Goal: Task Accomplishment & Management: Use online tool/utility

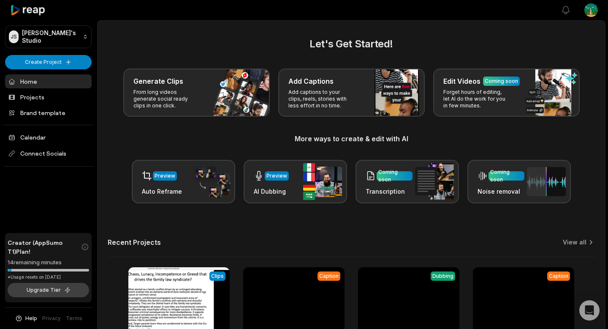
click at [60, 289] on button "Upgrade Tier" at bounding box center [49, 290] width 82 height 14
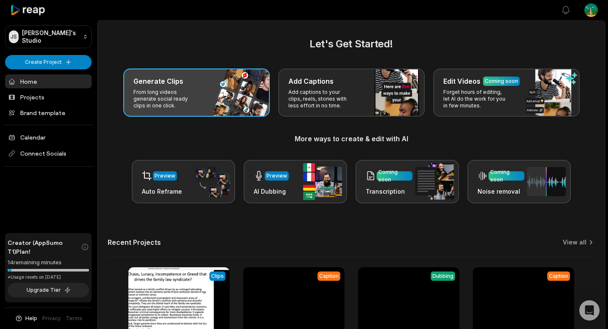
click at [142, 94] on p "From long videos generate social ready clips in one click." at bounding box center [165, 99] width 65 height 20
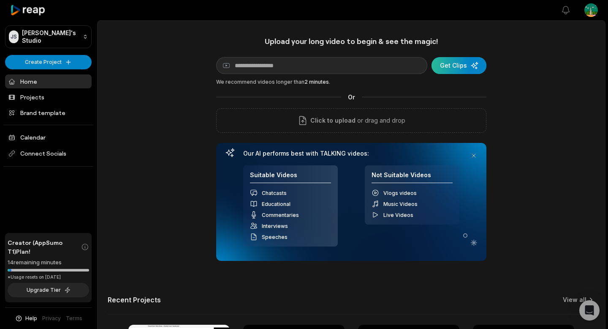
click at [476, 68] on div "submit" at bounding box center [459, 65] width 55 height 17
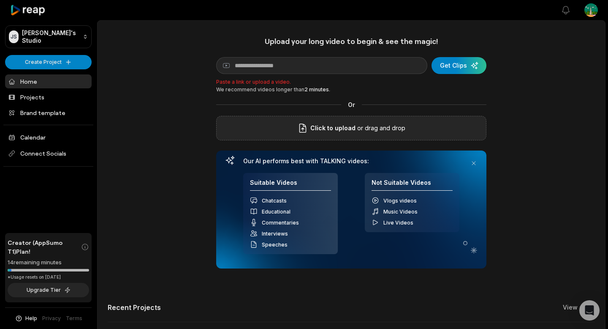
click at [312, 120] on div "Click to upload or drag and drop" at bounding box center [351, 128] width 270 height 24
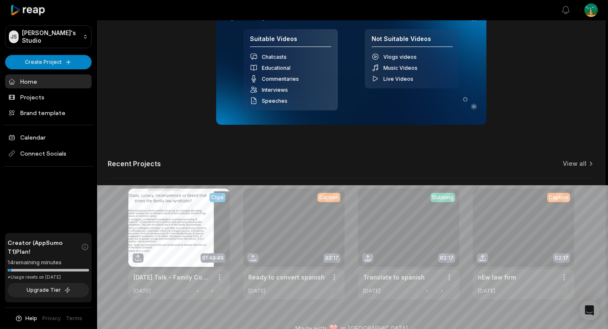
scroll to position [158, 0]
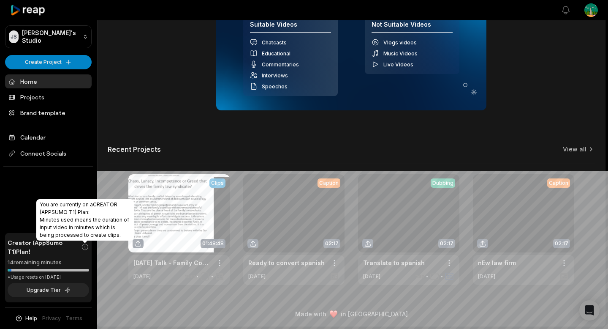
click at [85, 249] on icon at bounding box center [85, 246] width 8 height 8
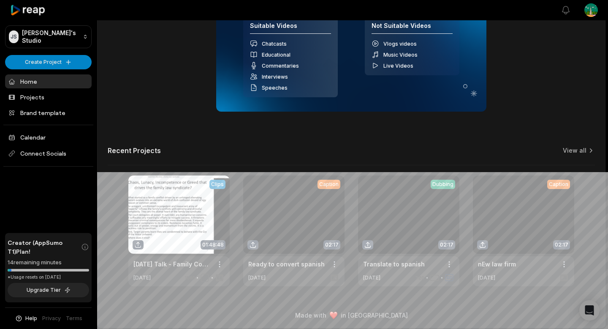
click at [53, 84] on link "Home" at bounding box center [48, 81] width 87 height 14
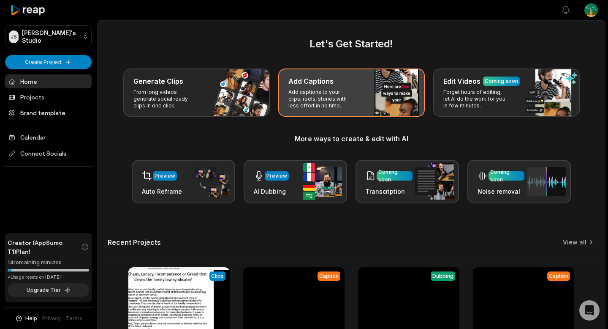
click at [394, 79] on div "Add Captions" at bounding box center [352, 81] width 126 height 10
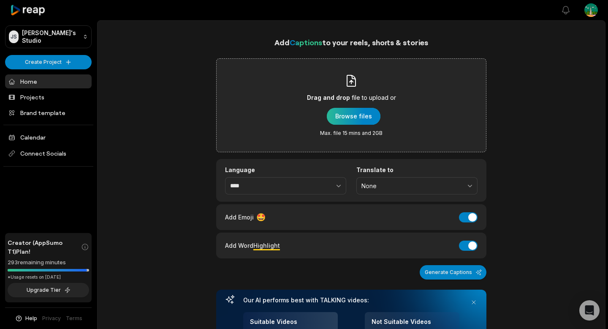
click at [370, 108] on div "button" at bounding box center [354, 116] width 54 height 17
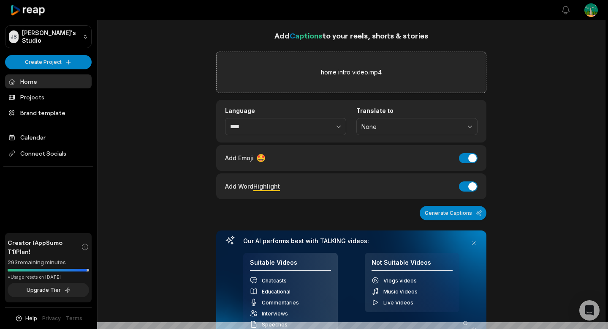
scroll to position [3, 0]
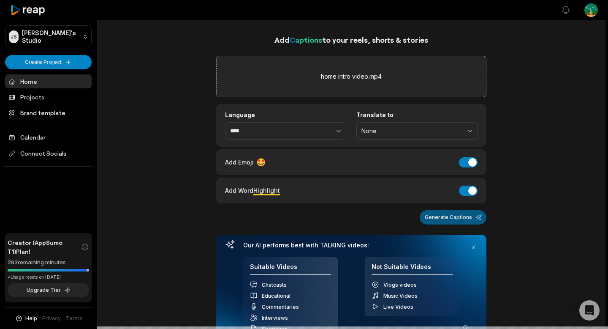
click at [450, 224] on button "Generate Captions" at bounding box center [453, 217] width 67 height 14
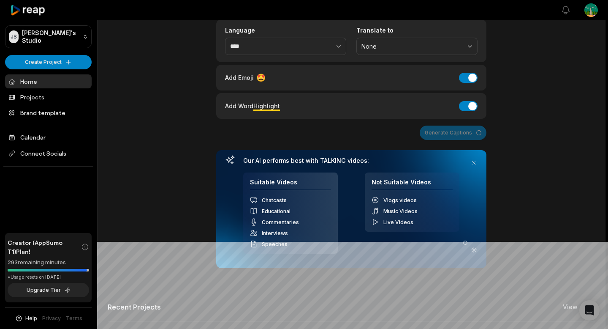
scroll to position [0, 0]
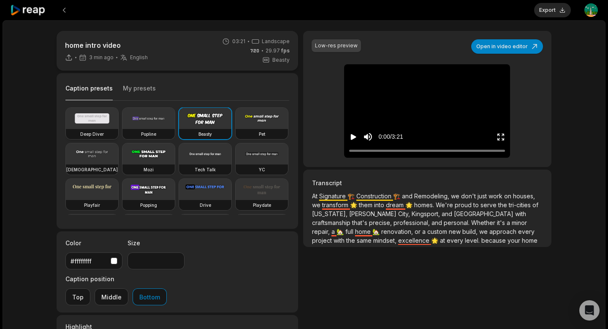
click at [96, 135] on h3 "Deep Diver" at bounding box center [92, 134] width 24 height 7
type input "**"
drag, startPoint x: 96, startPoint y: 102, endPoint x: 101, endPoint y: 102, distance: 4.6
click at [98, 102] on div "Deep Diver Popline Beasty Pet Zen Mozi Tech Talk YC Playfair Popping Drive Play…" at bounding box center [177, 161] width 224 height 121
click at [444, 84] on video at bounding box center [427, 73] width 39 height 19
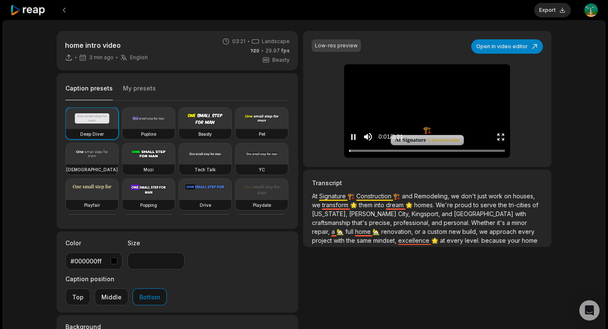
click at [439, 84] on video at bounding box center [427, 73] width 39 height 19
click at [447, 84] on video at bounding box center [427, 73] width 39 height 19
click at [417, 117] on div "0:21 / 3:21" at bounding box center [427, 135] width 166 height 46
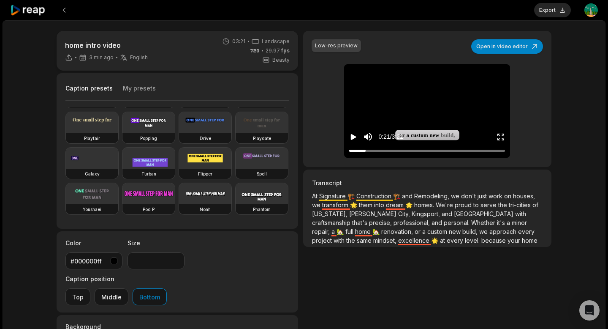
click at [553, 287] on div "home intro video 3 min ago English en 03:21 Landscape 29.97 fps Beasty Caption …" at bounding box center [304, 233] width 512 height 405
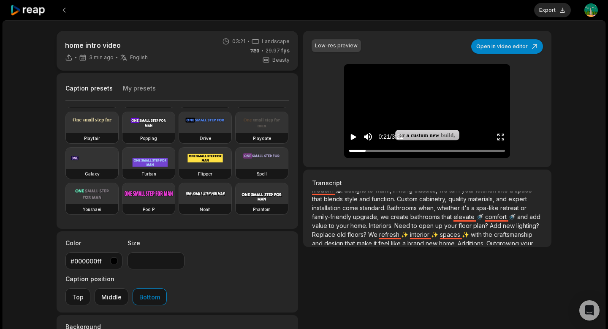
scroll to position [134, 0]
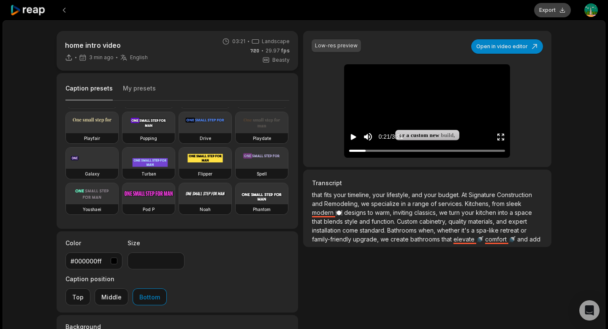
click at [556, 14] on button "Export" at bounding box center [552, 10] width 37 height 14
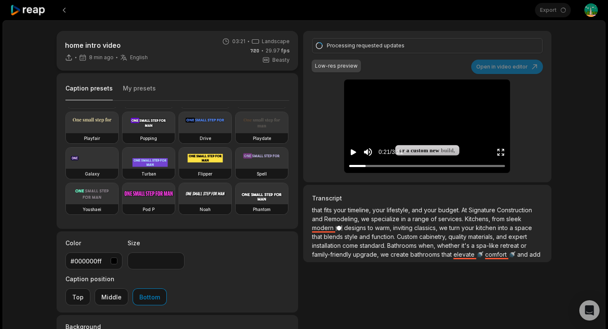
click at [566, 148] on div "home intro video 8 min ago English en 03:21 Landscape 29.97 fps Beasty Caption …" at bounding box center [304, 250] width 603 height 460
click at [408, 99] on video at bounding box center [427, 88] width 39 height 19
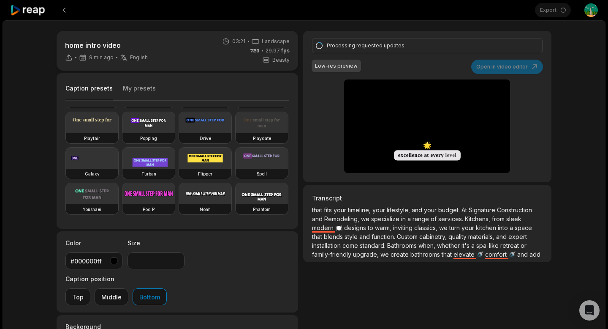
drag, startPoint x: 554, startPoint y: 121, endPoint x: 566, endPoint y: 122, distance: 11.9
click at [555, 122] on div "home intro video 9 min ago English en 03:21 Landscape 29.97 fps Beasty Caption …" at bounding box center [304, 233] width 512 height 405
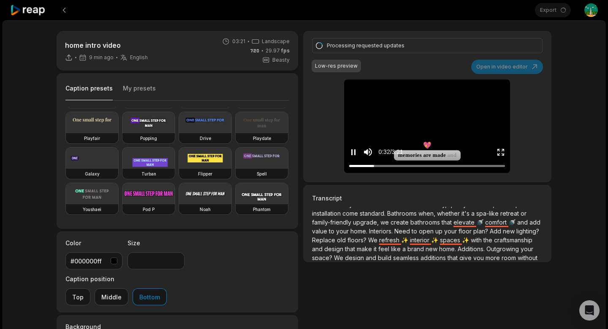
click at [447, 99] on video at bounding box center [427, 88] width 39 height 19
drag, startPoint x: 593, startPoint y: 65, endPoint x: 599, endPoint y: 64, distance: 6.4
click at [593, 65] on div "home intro video 9 min ago English en 03:21 Landscape 29.97 fps Beasty Caption …" at bounding box center [304, 250] width 603 height 460
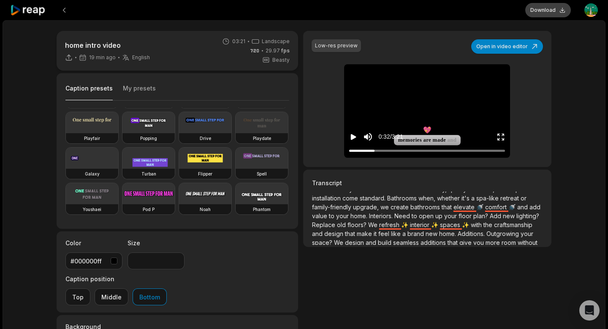
click at [549, 15] on button "Download" at bounding box center [548, 10] width 46 height 14
